Goal: Information Seeking & Learning: Learn about a topic

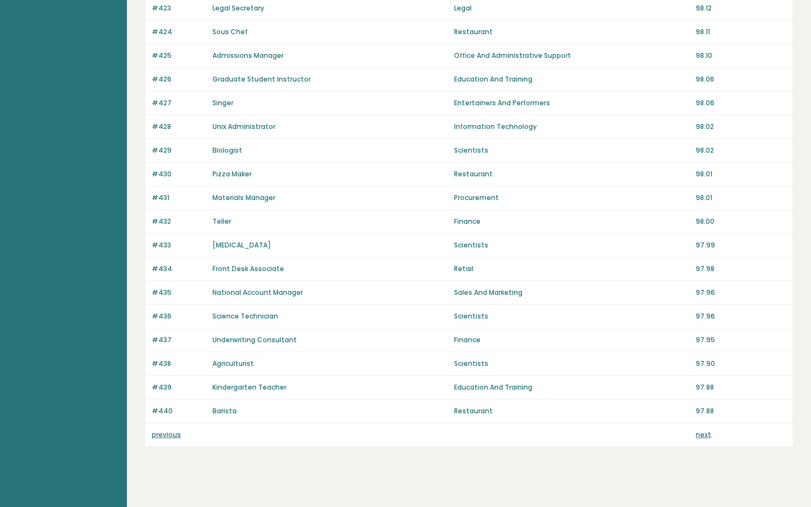
scroll to position [660, 0]
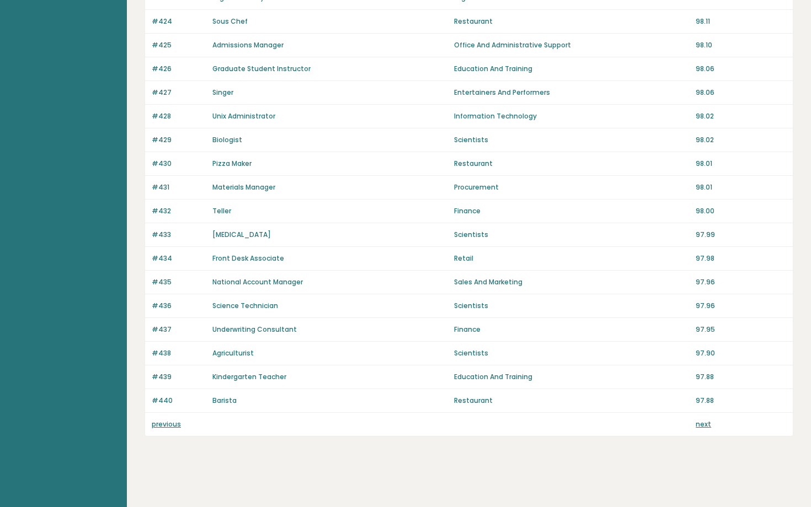
click at [697, 431] on div "previous next" at bounding box center [469, 424] width 648 height 23
click at [698, 426] on link "next" at bounding box center [703, 424] width 15 height 9
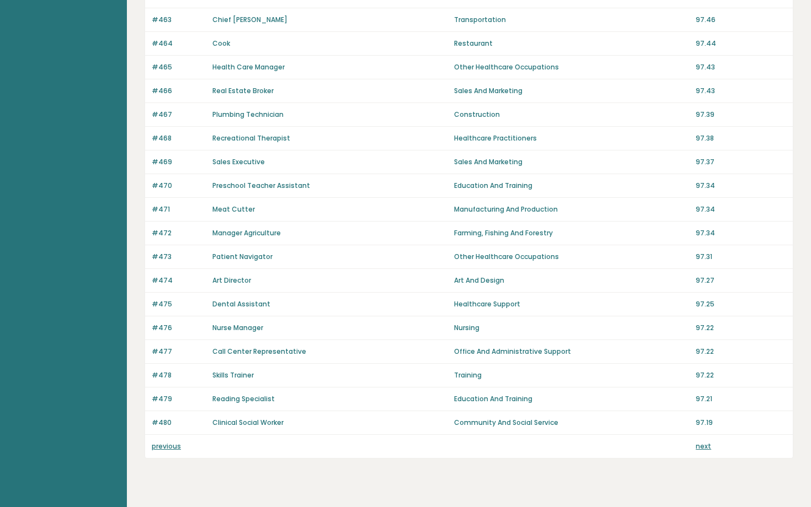
scroll to position [640, 0]
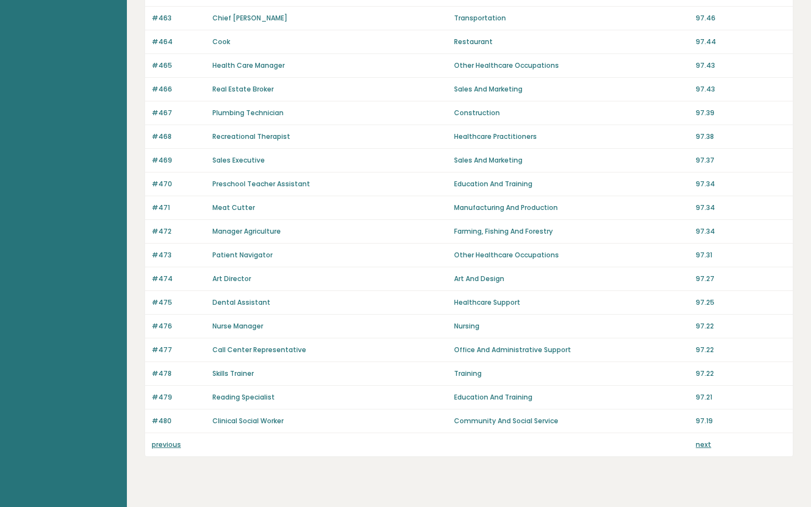
click at [158, 447] on link "previous" at bounding box center [166, 444] width 29 height 9
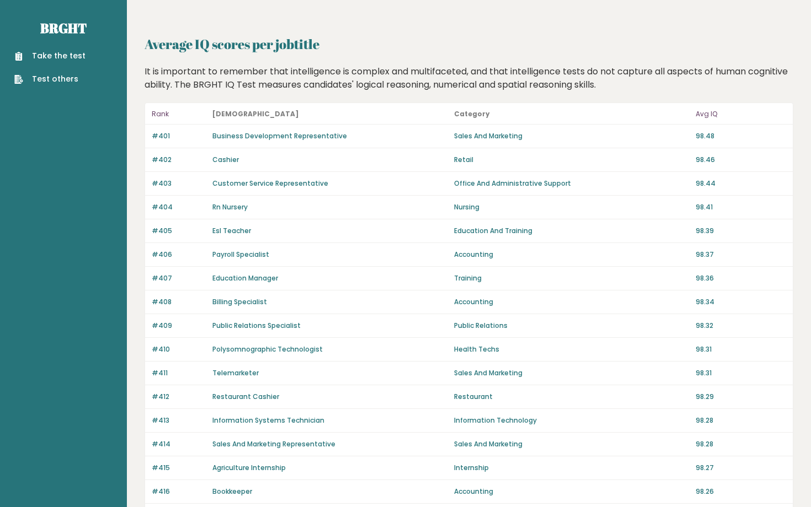
click at [158, 447] on p "#414" at bounding box center [179, 445] width 54 height 10
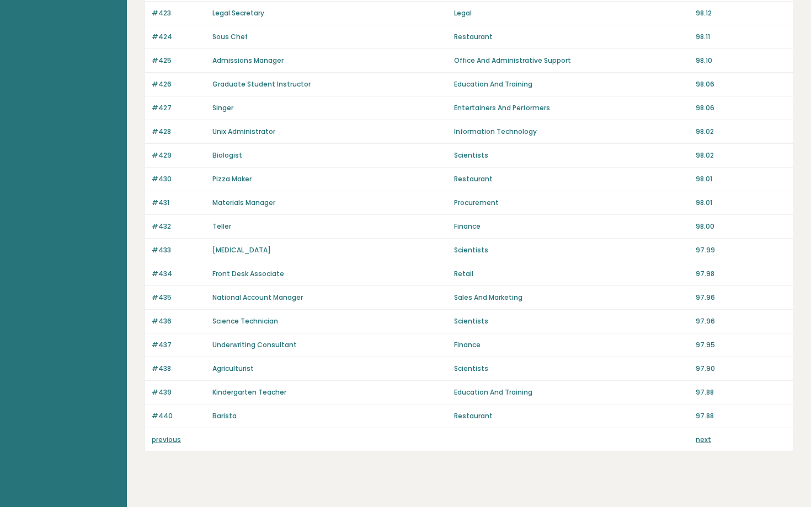
scroll to position [660, 0]
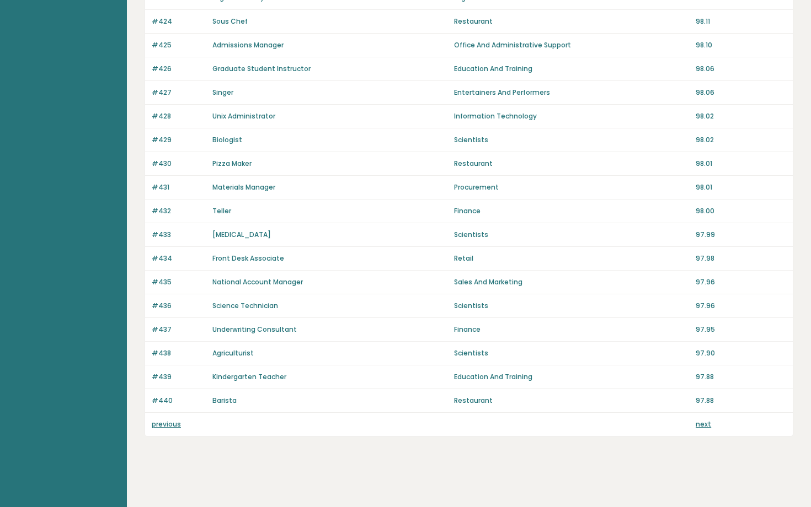
click at [161, 425] on link "previous" at bounding box center [166, 424] width 29 height 9
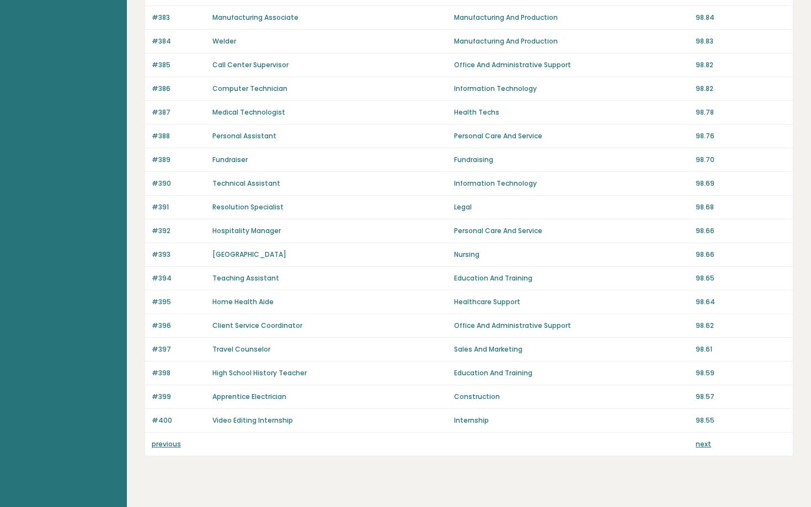
scroll to position [660, 0]
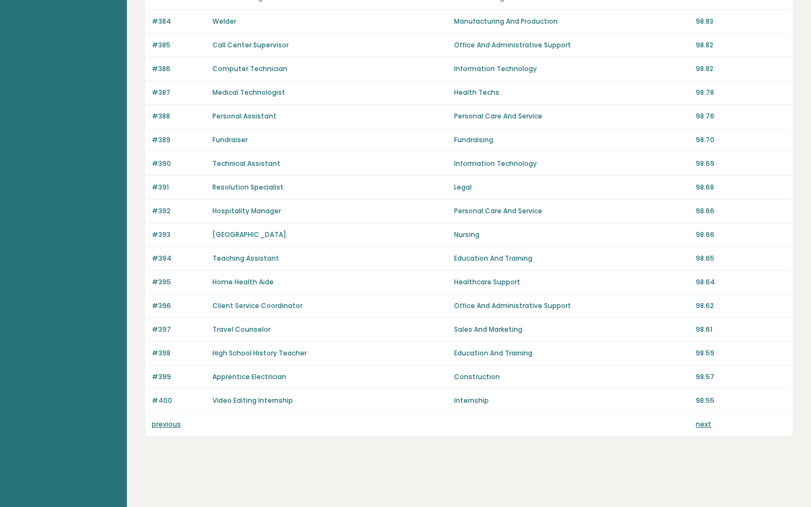
click at [158, 424] on link "previous" at bounding box center [166, 424] width 29 height 9
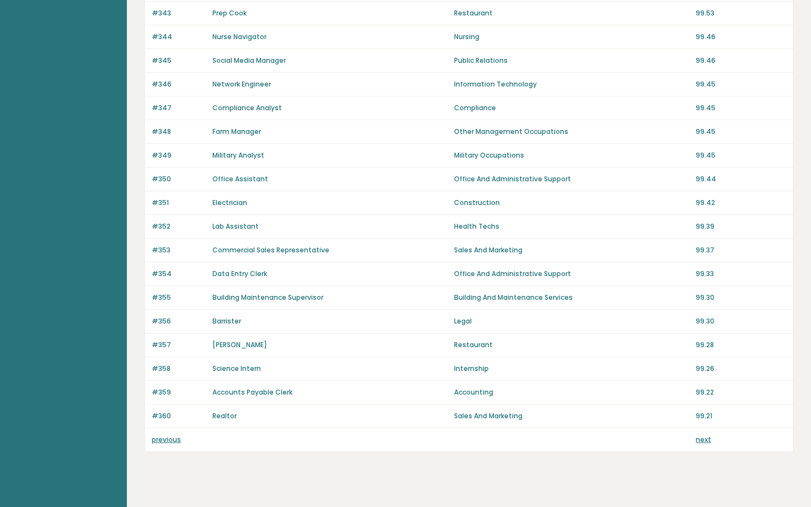
scroll to position [660, 0]
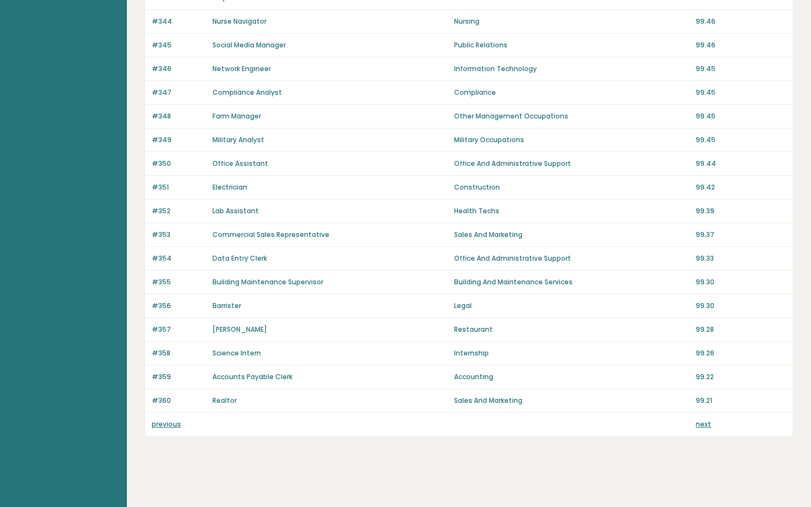
click at [158, 424] on link "previous" at bounding box center [166, 424] width 29 height 9
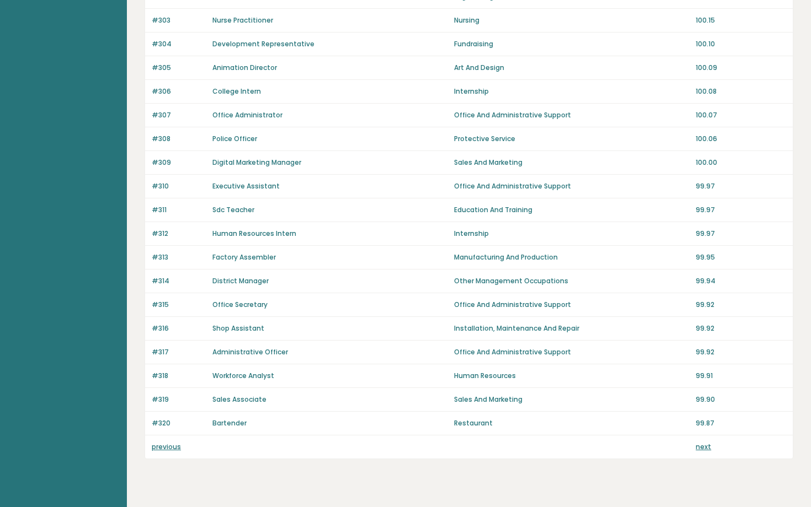
scroll to position [640, 0]
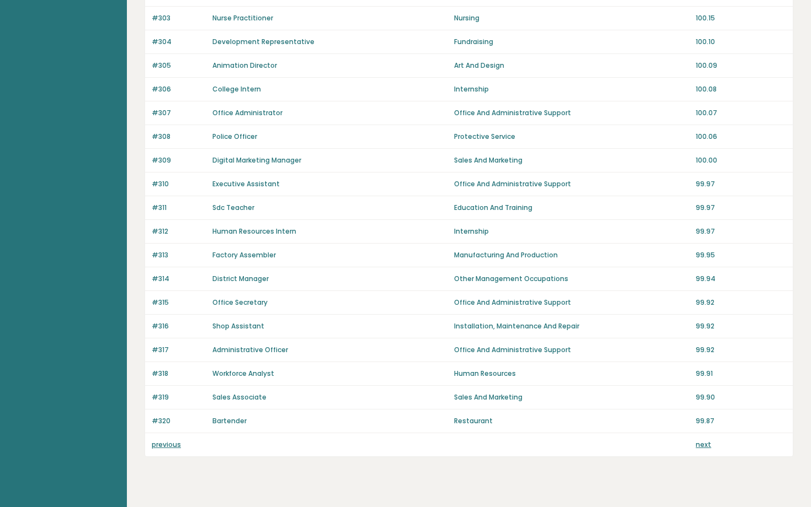
click at [162, 447] on link "previous" at bounding box center [166, 444] width 29 height 9
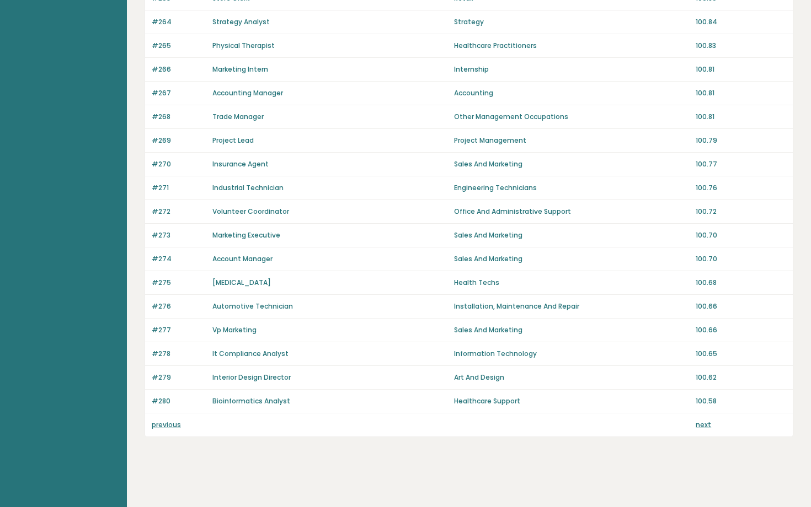
scroll to position [660, 0]
click at [161, 426] on link "previous" at bounding box center [166, 424] width 29 height 9
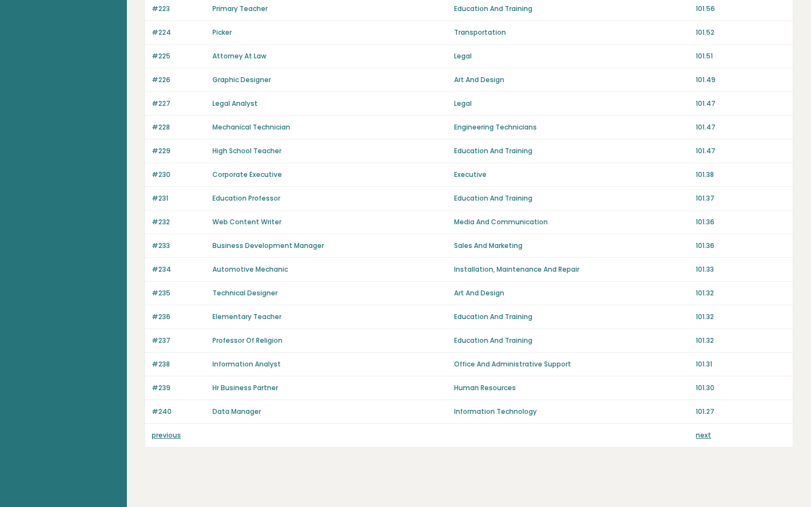
scroll to position [660, 0]
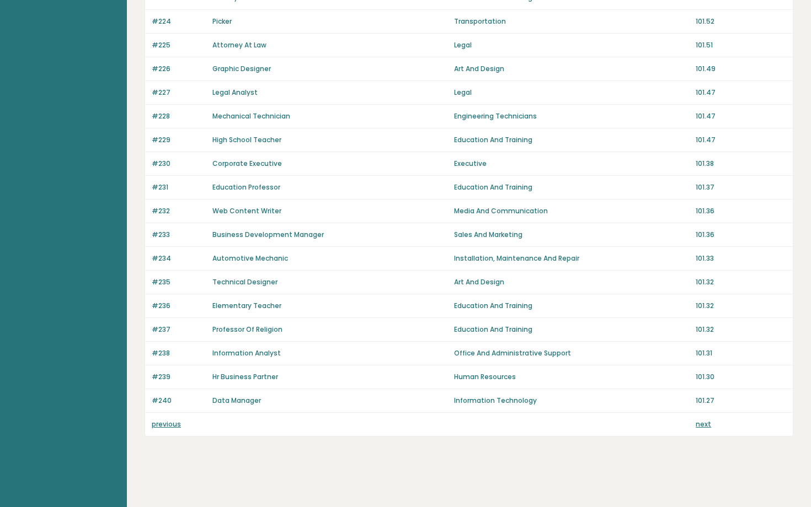
click at [161, 426] on link "previous" at bounding box center [166, 424] width 29 height 9
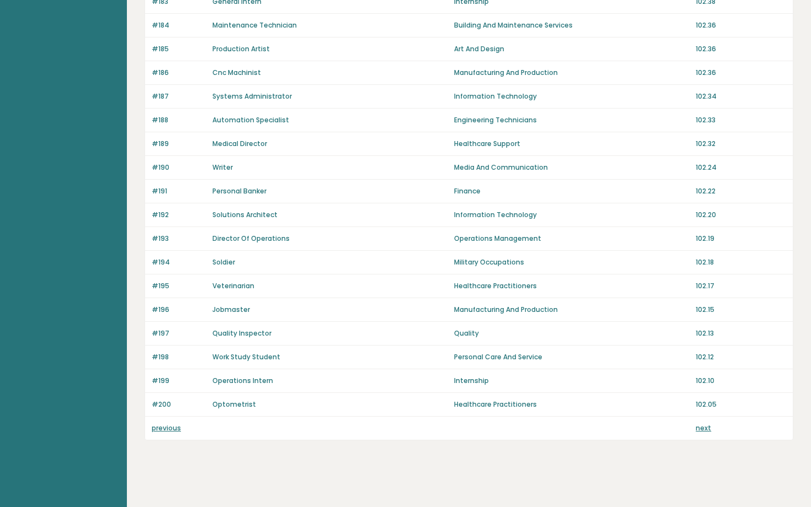
scroll to position [660, 0]
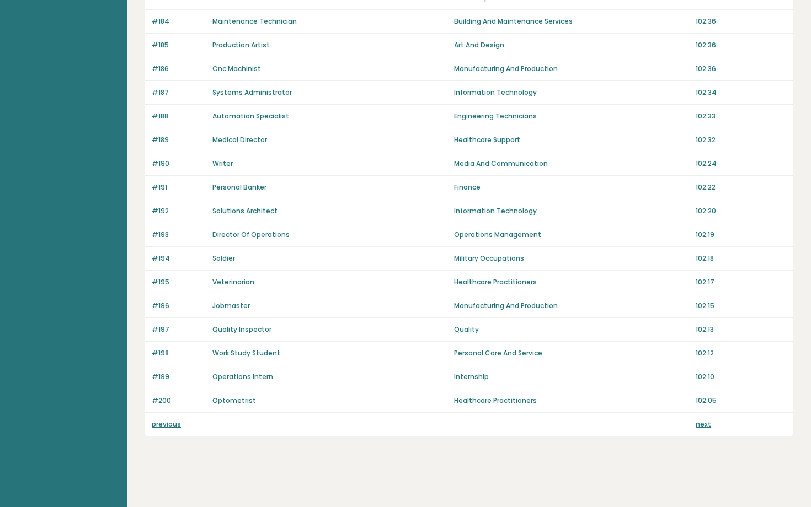
click at [164, 423] on link "previous" at bounding box center [166, 424] width 29 height 9
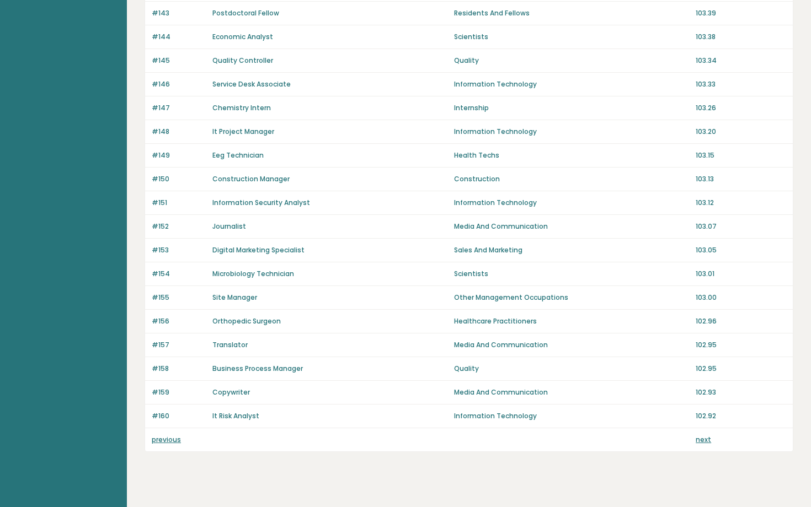
scroll to position [660, 0]
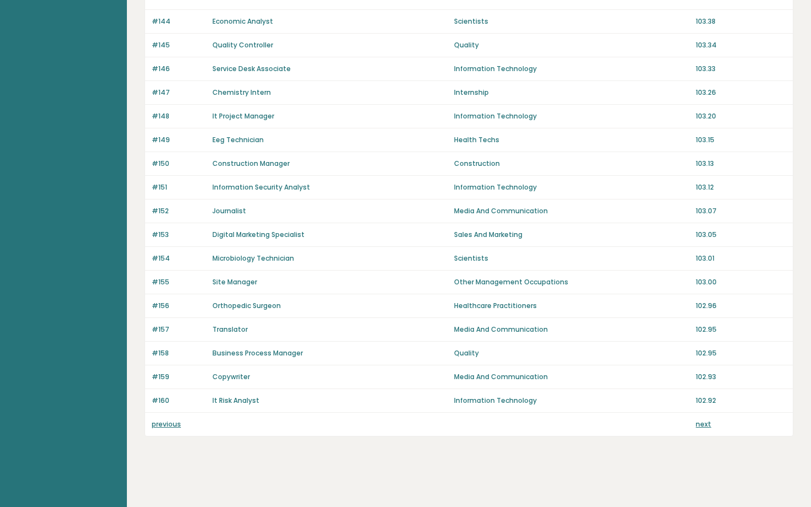
click at [164, 423] on link "previous" at bounding box center [166, 424] width 29 height 9
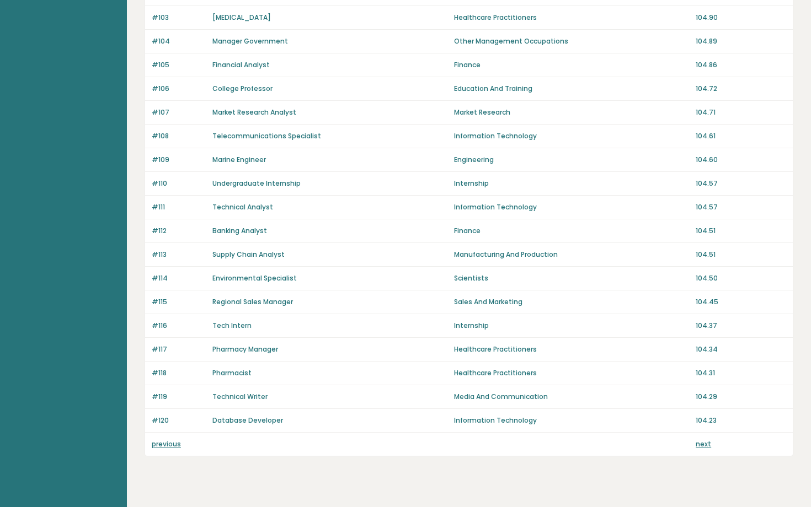
scroll to position [660, 0]
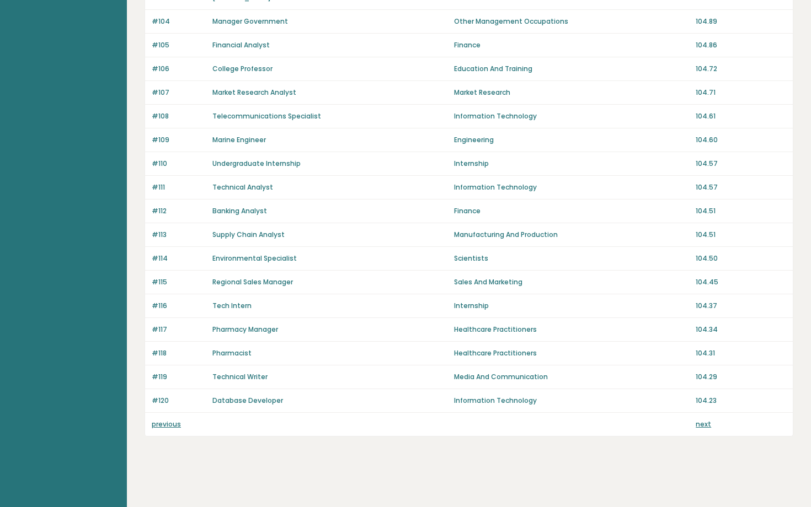
click at [163, 426] on link "previous" at bounding box center [166, 424] width 29 height 9
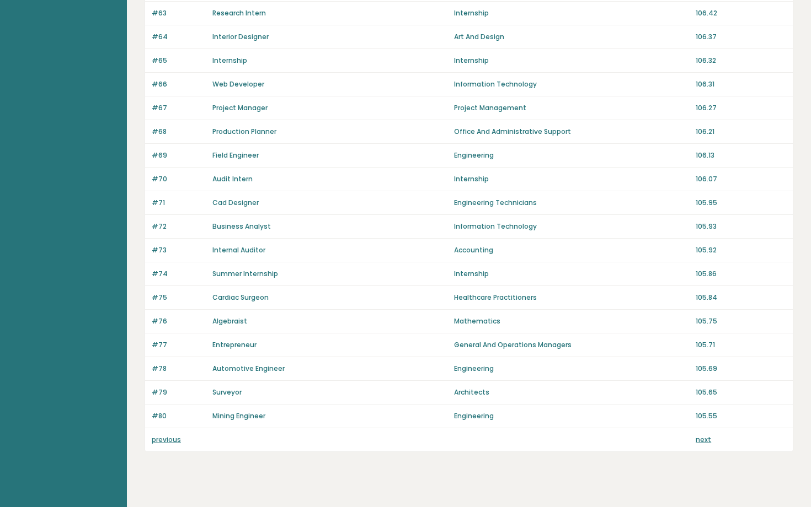
scroll to position [660, 0]
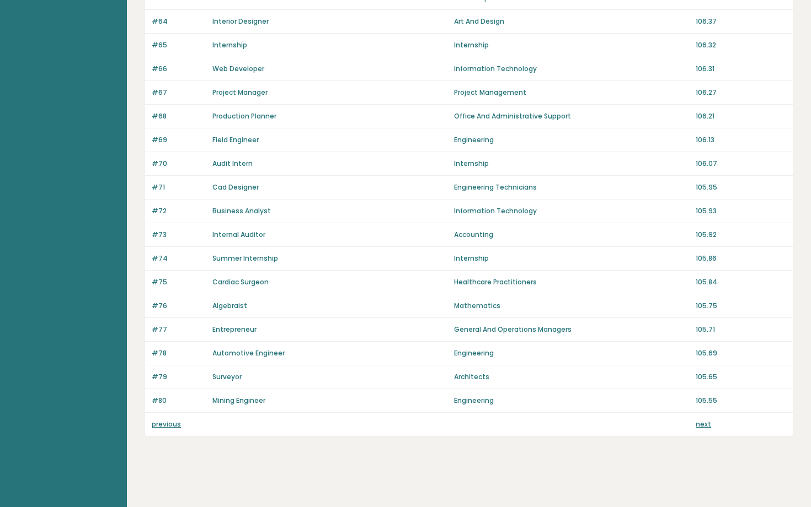
click at [159, 426] on link "previous" at bounding box center [166, 424] width 29 height 9
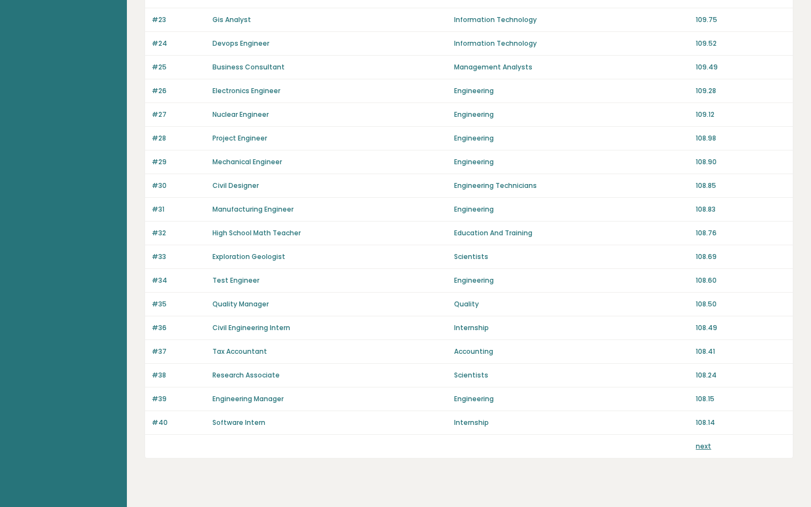
scroll to position [640, 0]
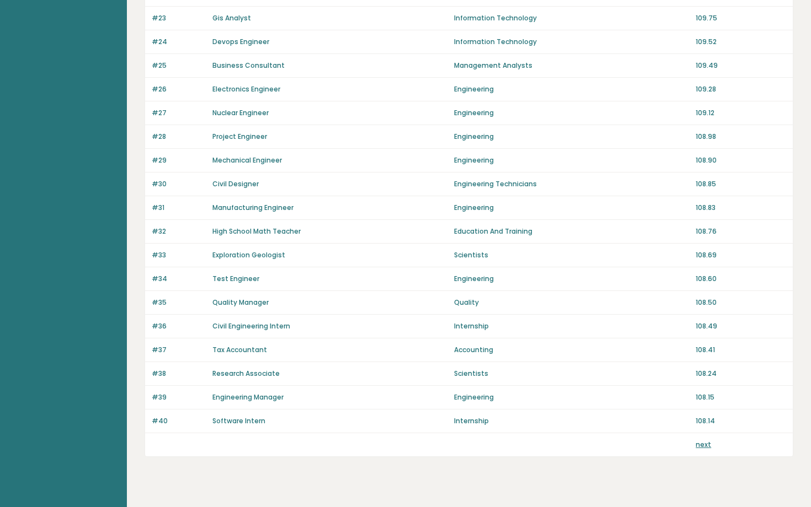
click at [703, 442] on link "next" at bounding box center [703, 444] width 15 height 9
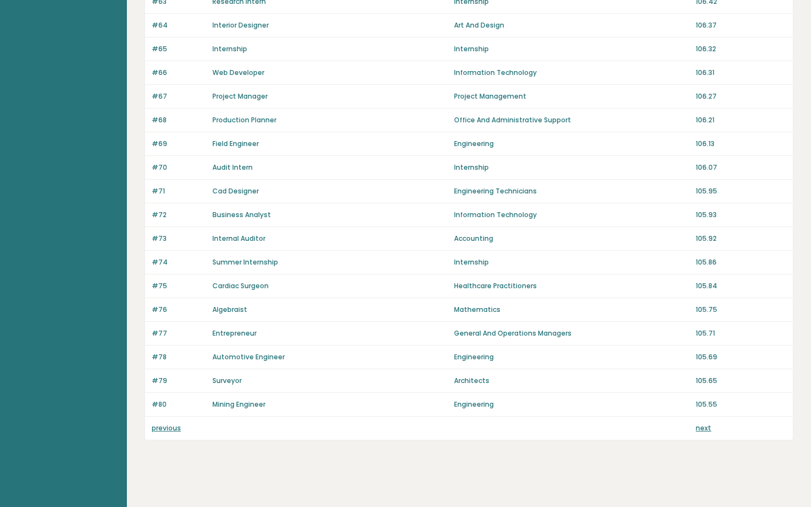
scroll to position [660, 0]
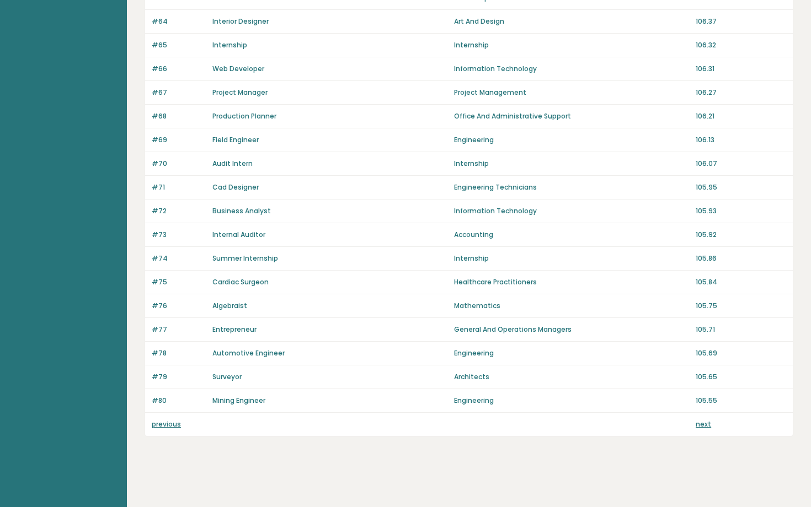
click at [164, 423] on link "previous" at bounding box center [166, 424] width 29 height 9
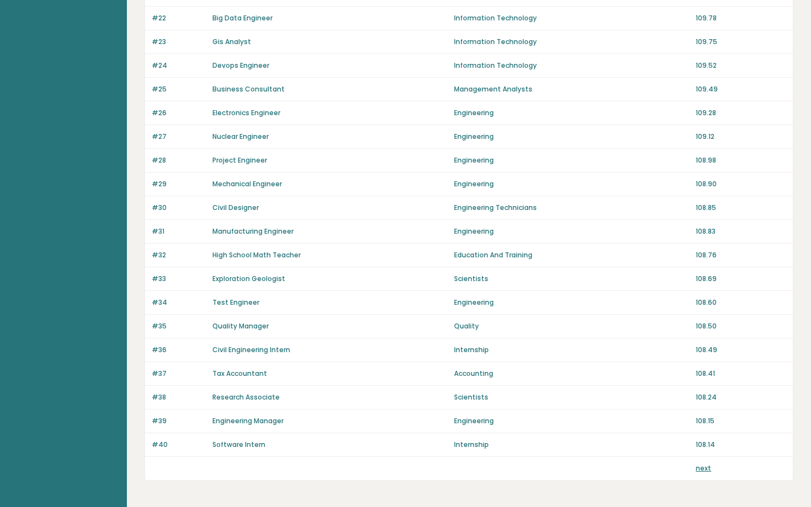
scroll to position [618, 0]
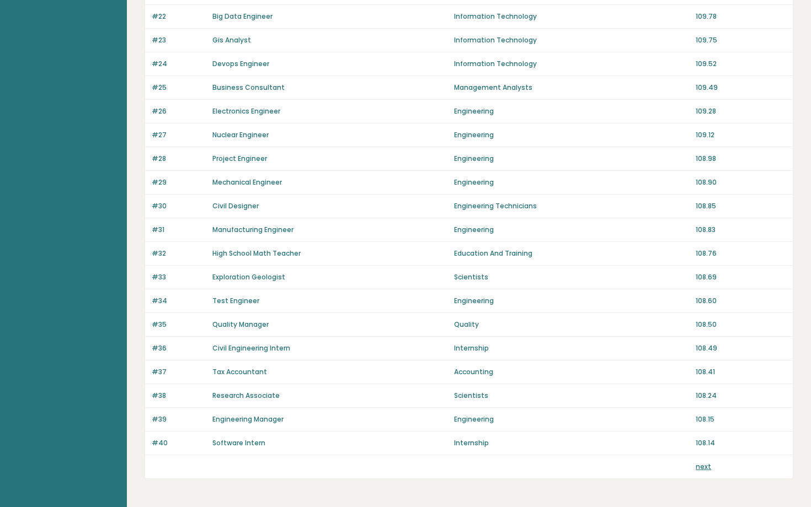
click at [700, 468] on link "next" at bounding box center [703, 466] width 15 height 9
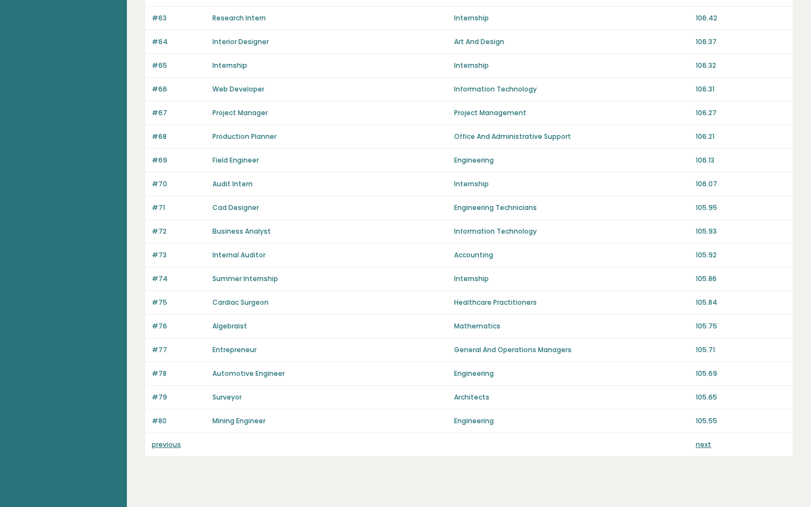
scroll to position [660, 0]
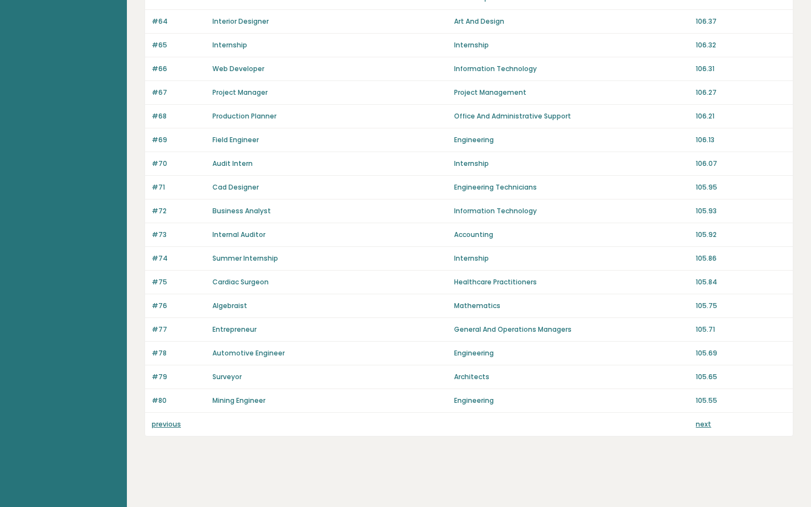
click at [698, 426] on link "next" at bounding box center [703, 424] width 15 height 9
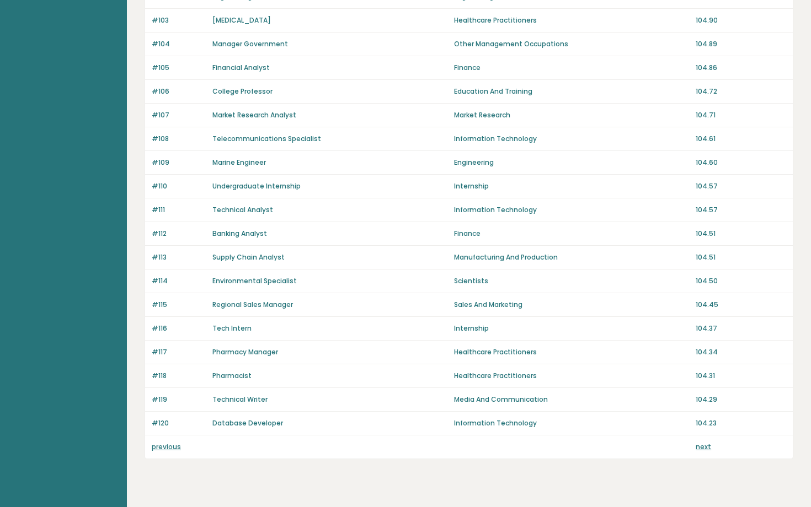
scroll to position [640, 0]
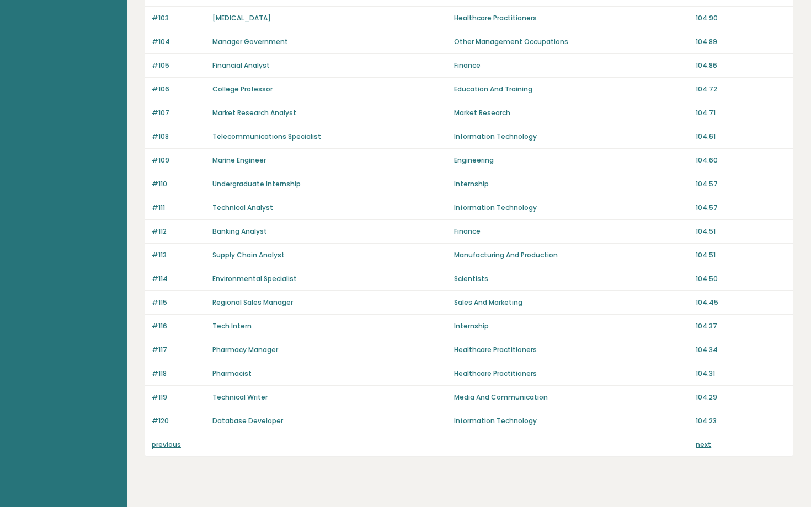
click at [704, 444] on link "next" at bounding box center [703, 444] width 15 height 9
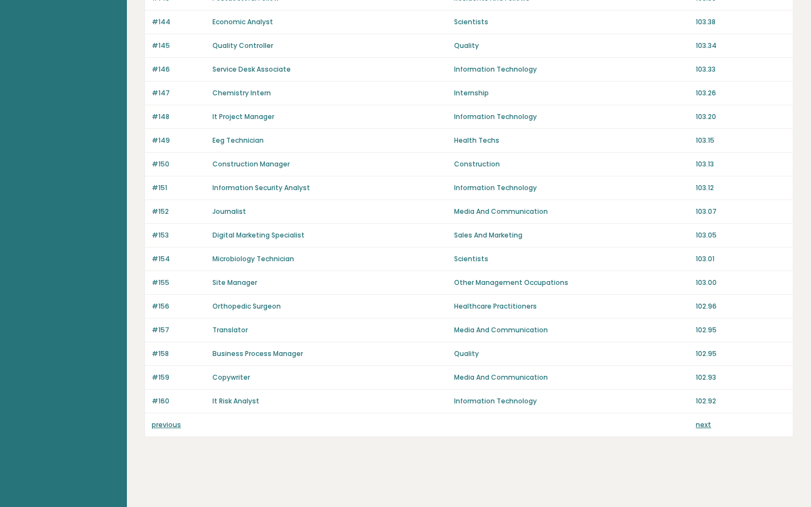
scroll to position [660, 0]
click at [699, 424] on link "next" at bounding box center [703, 424] width 15 height 9
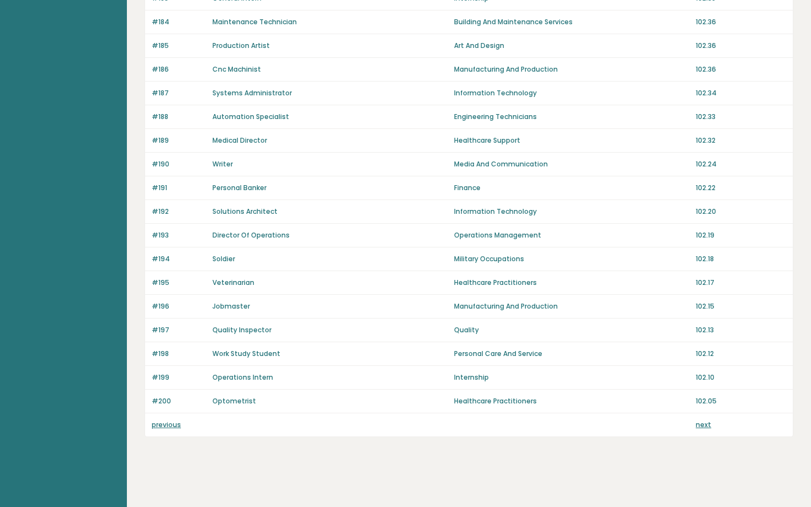
scroll to position [660, 0]
click at [155, 424] on link "previous" at bounding box center [166, 424] width 29 height 9
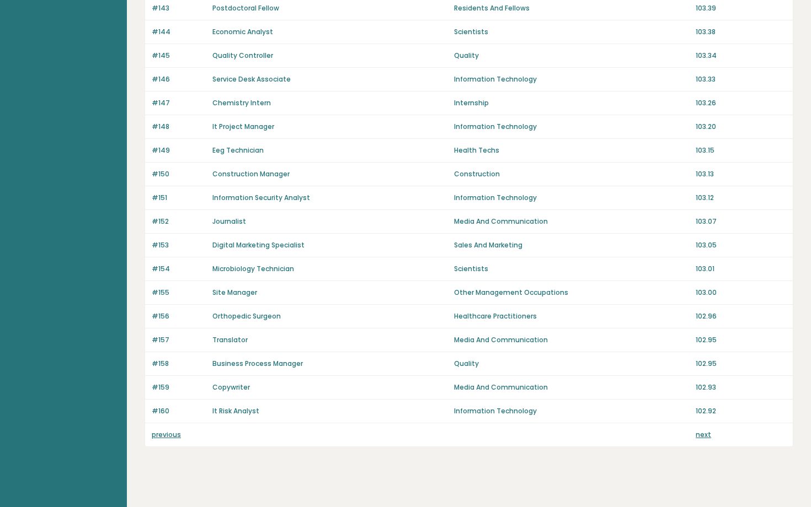
scroll to position [660, 0]
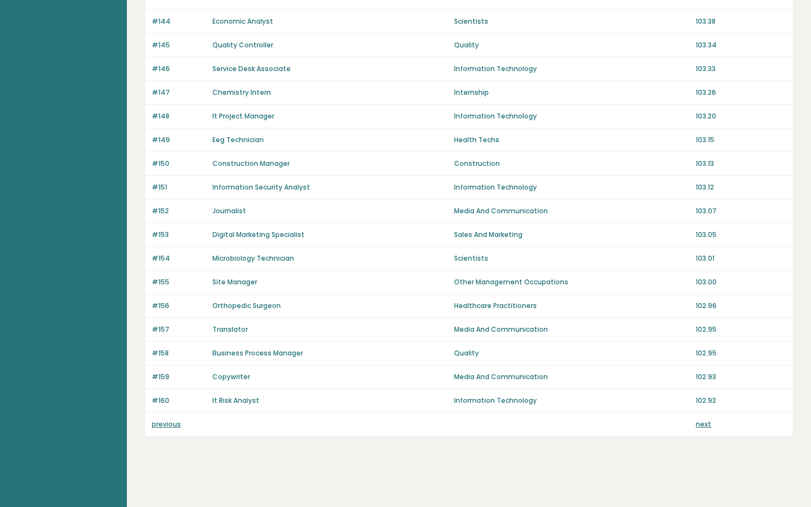
click at [157, 425] on link "previous" at bounding box center [166, 424] width 29 height 9
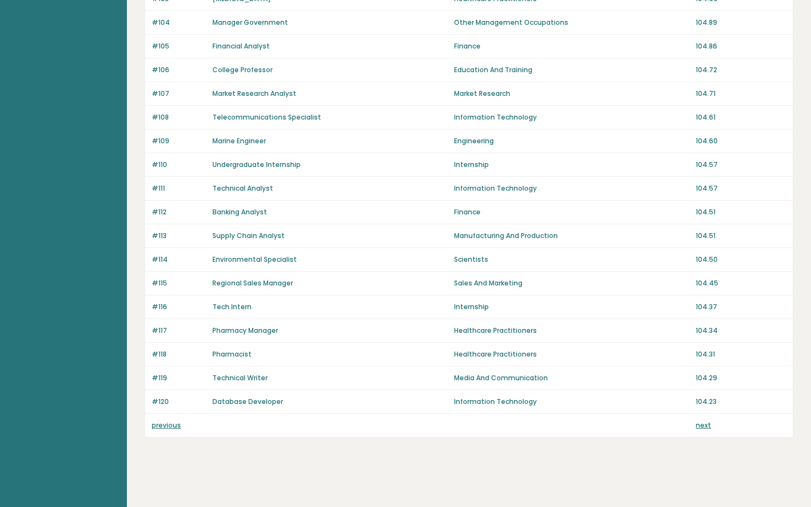
scroll to position [660, 0]
click at [157, 424] on link "previous" at bounding box center [166, 424] width 29 height 9
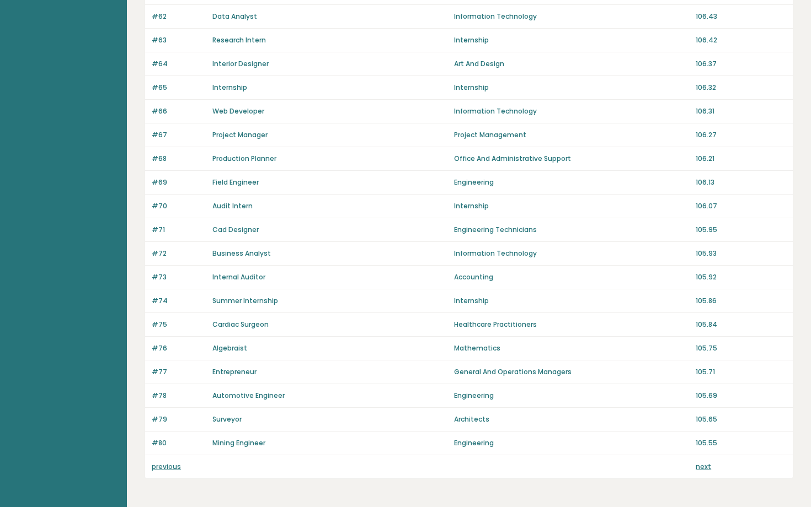
scroll to position [640, 0]
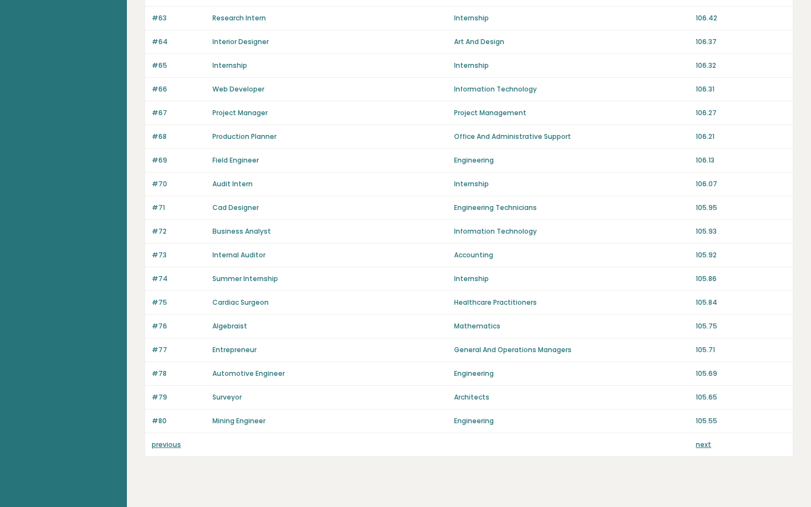
click at [159, 446] on link "previous" at bounding box center [166, 444] width 29 height 9
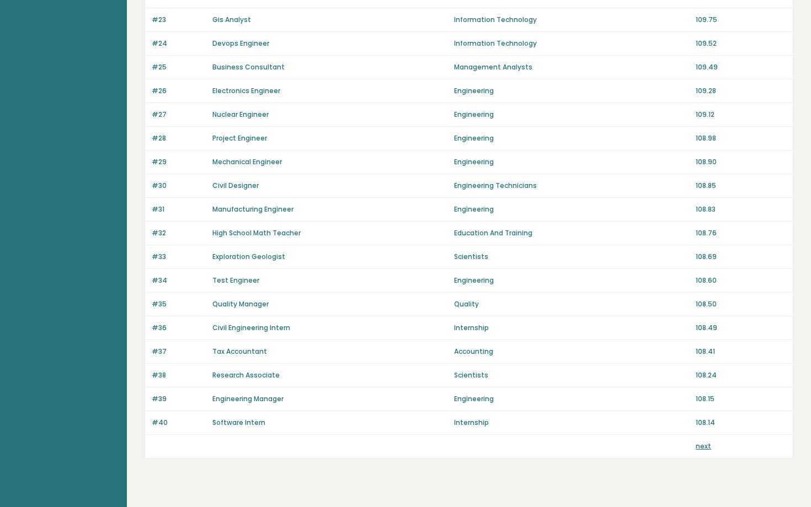
scroll to position [640, 0]
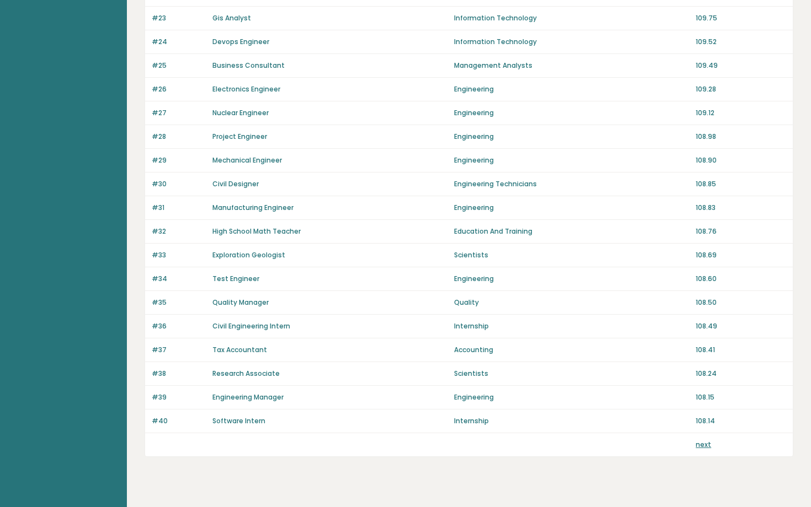
click at [703, 446] on link "next" at bounding box center [703, 444] width 15 height 9
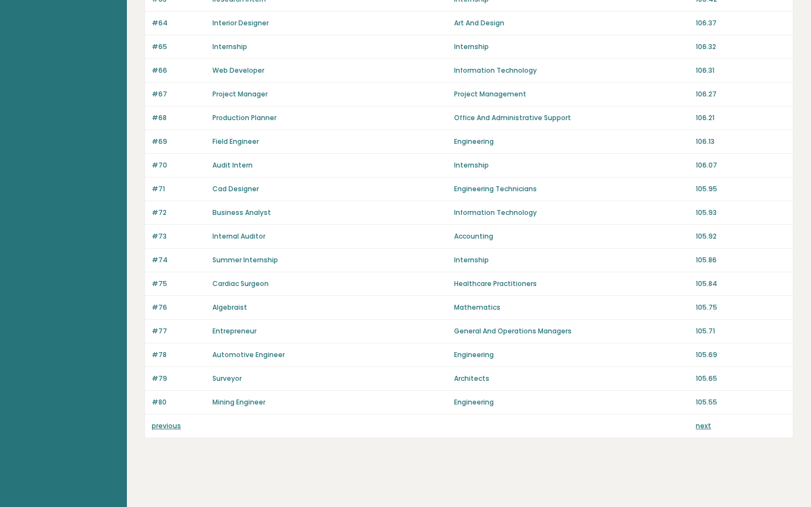
scroll to position [660, 0]
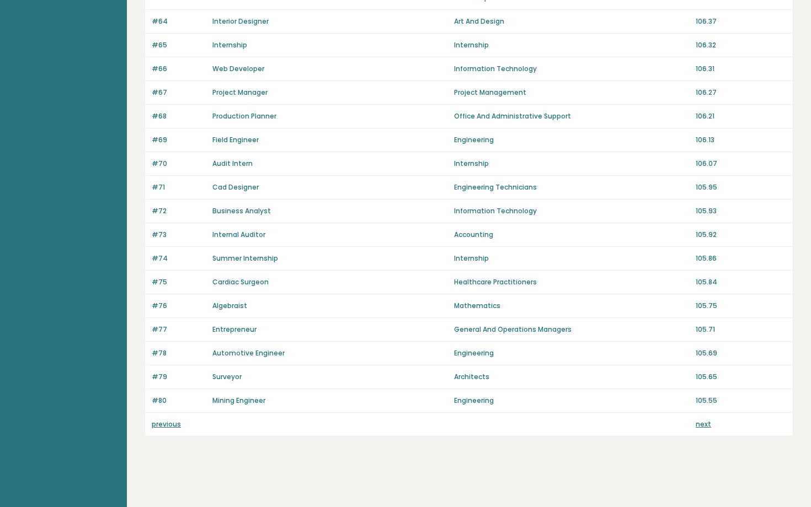
click at [698, 424] on link "next" at bounding box center [703, 424] width 15 height 9
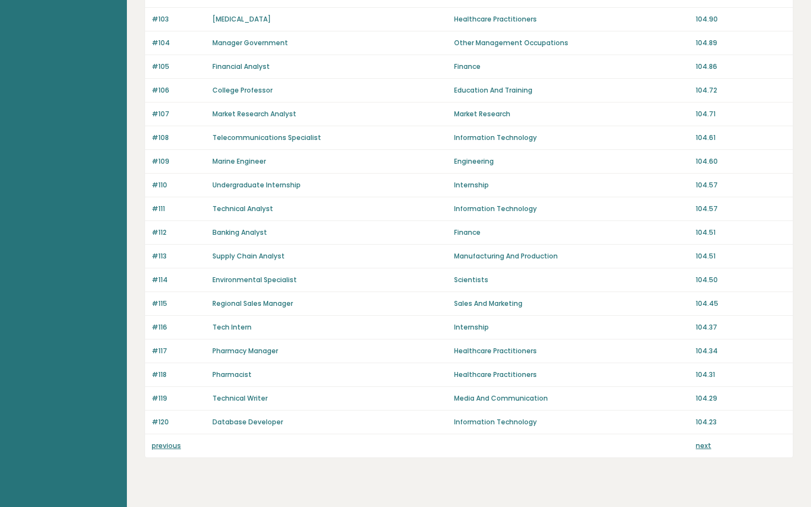
scroll to position [640, 0]
click at [706, 444] on link "next" at bounding box center [703, 444] width 15 height 9
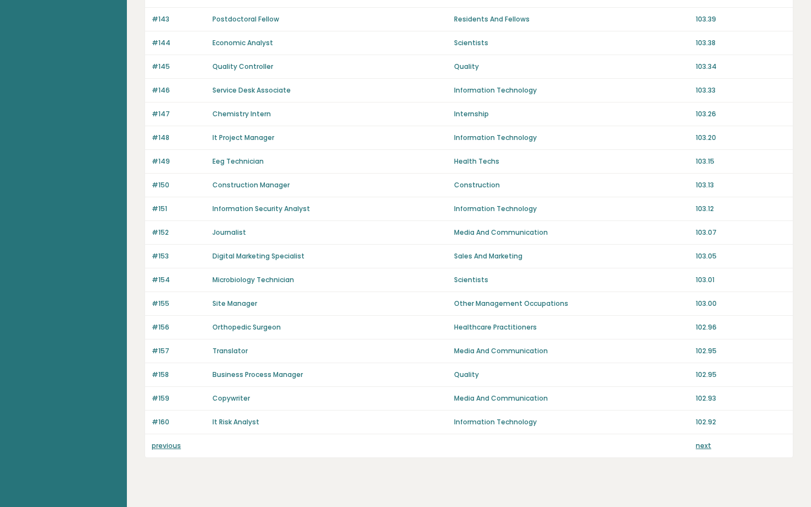
scroll to position [640, 0]
click at [698, 444] on link "next" at bounding box center [703, 444] width 15 height 9
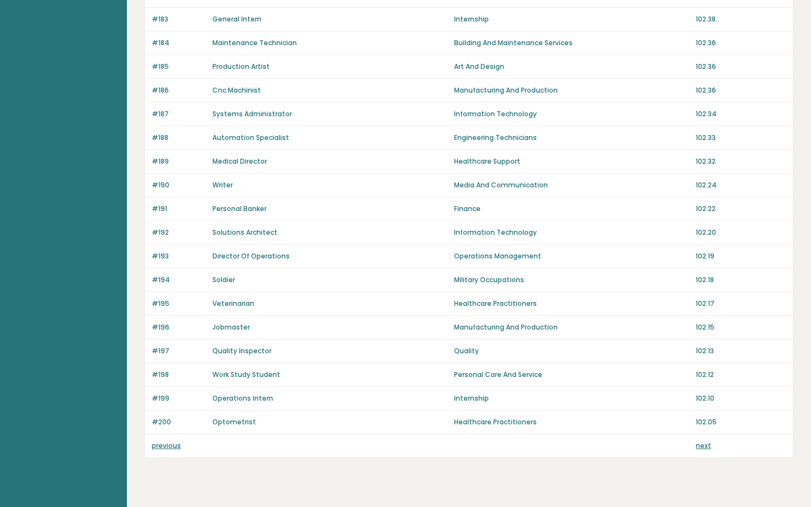
scroll to position [640, 0]
click at [703, 446] on link "next" at bounding box center [703, 444] width 15 height 9
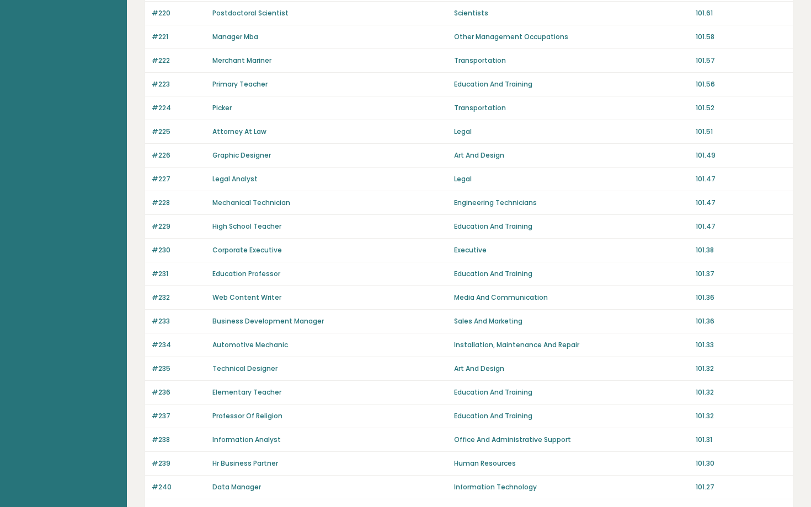
scroll to position [596, 0]
